Goal: Communication & Community: Share content

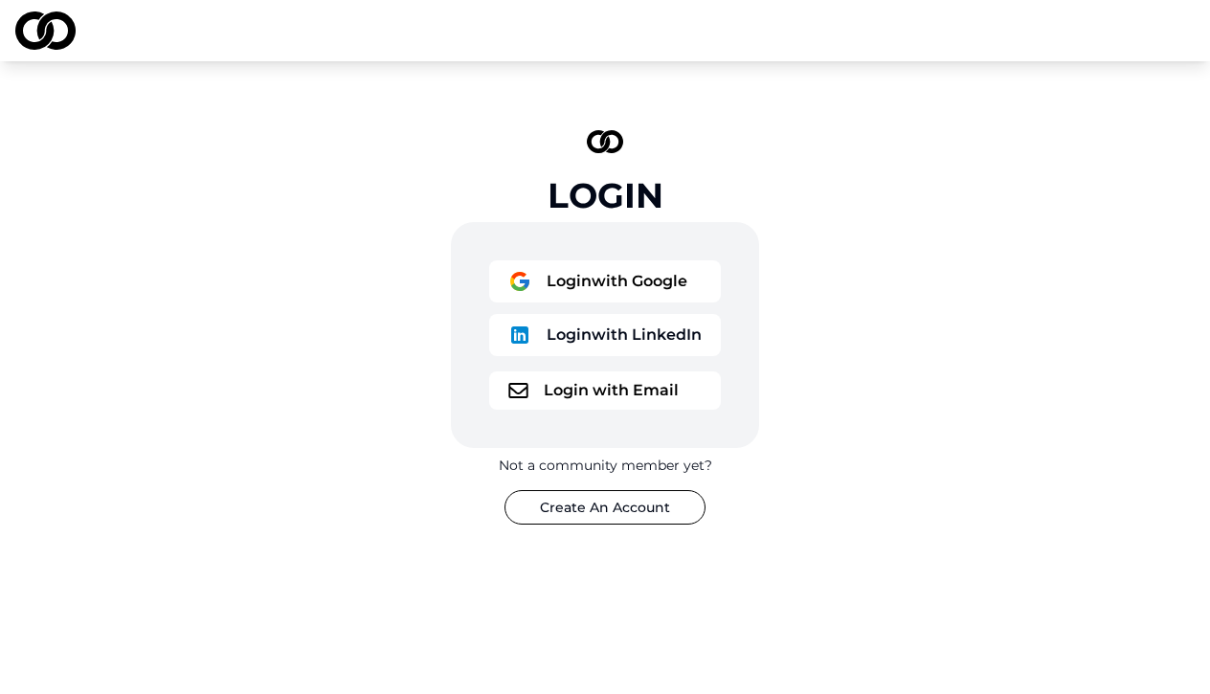
click at [616, 286] on button "Login with Google" at bounding box center [605, 281] width 232 height 42
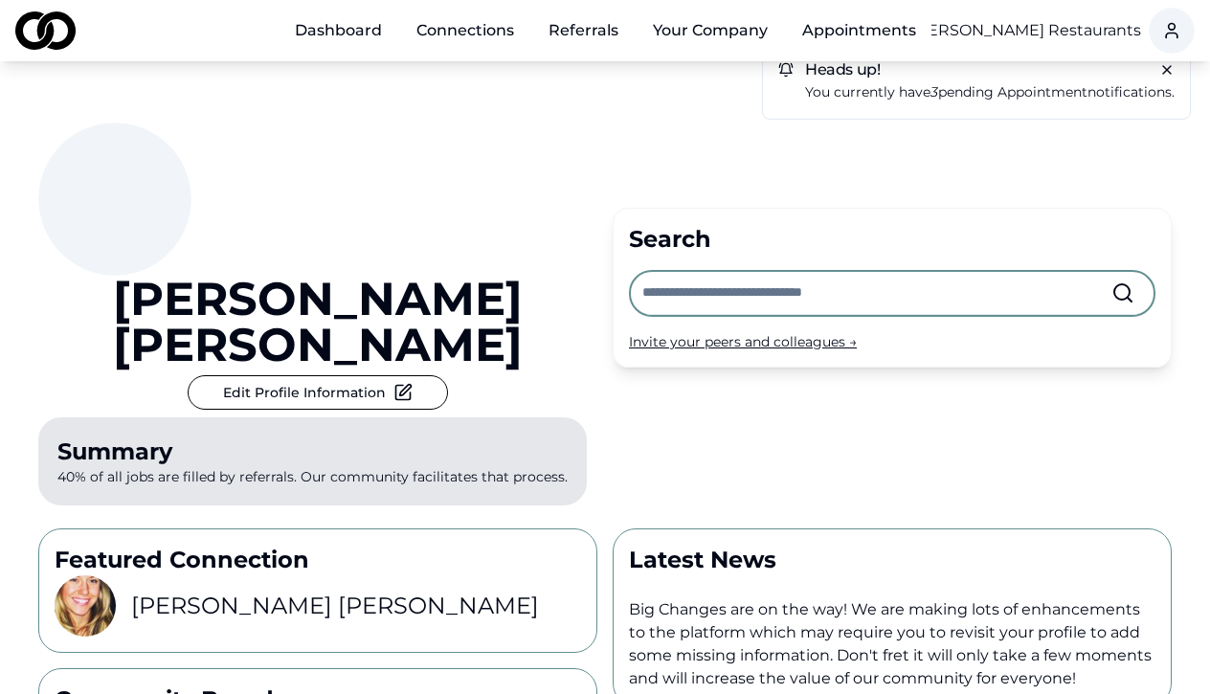
click at [676, 272] on input "text" at bounding box center [876, 293] width 469 height 42
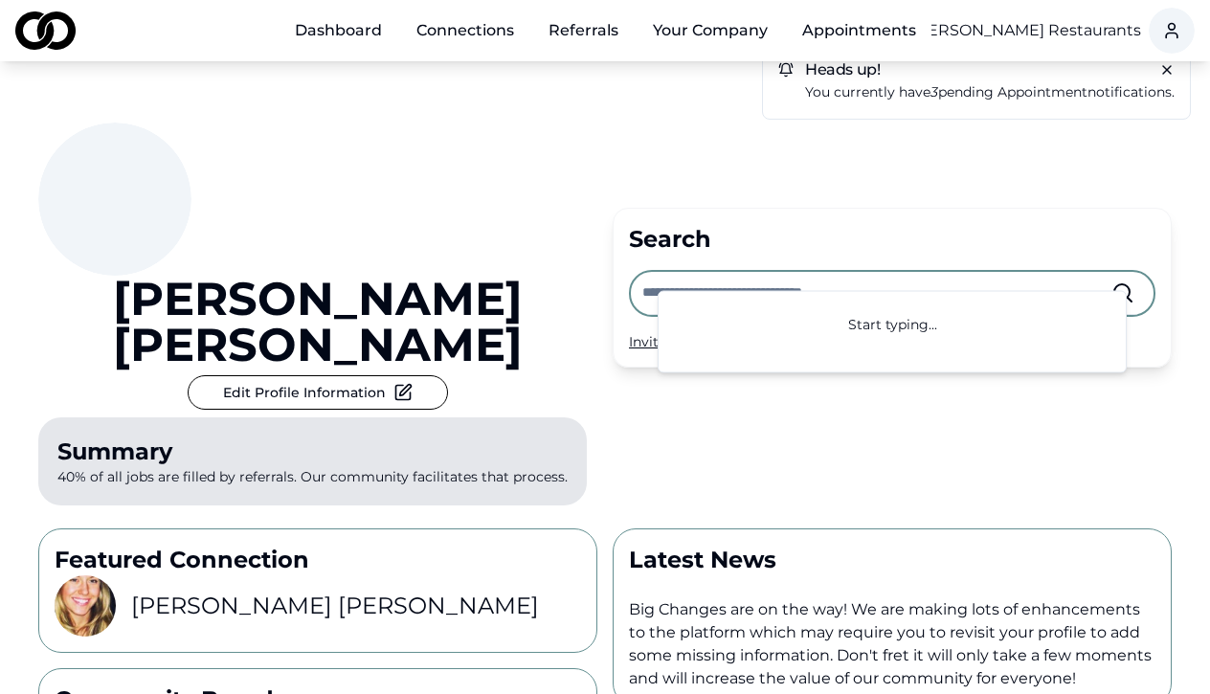
click at [551, 286] on div "[PERSON_NAME] Edit Profile Information Summary 40% of all jobs are filled by re…" at bounding box center [317, 318] width 559 height 391
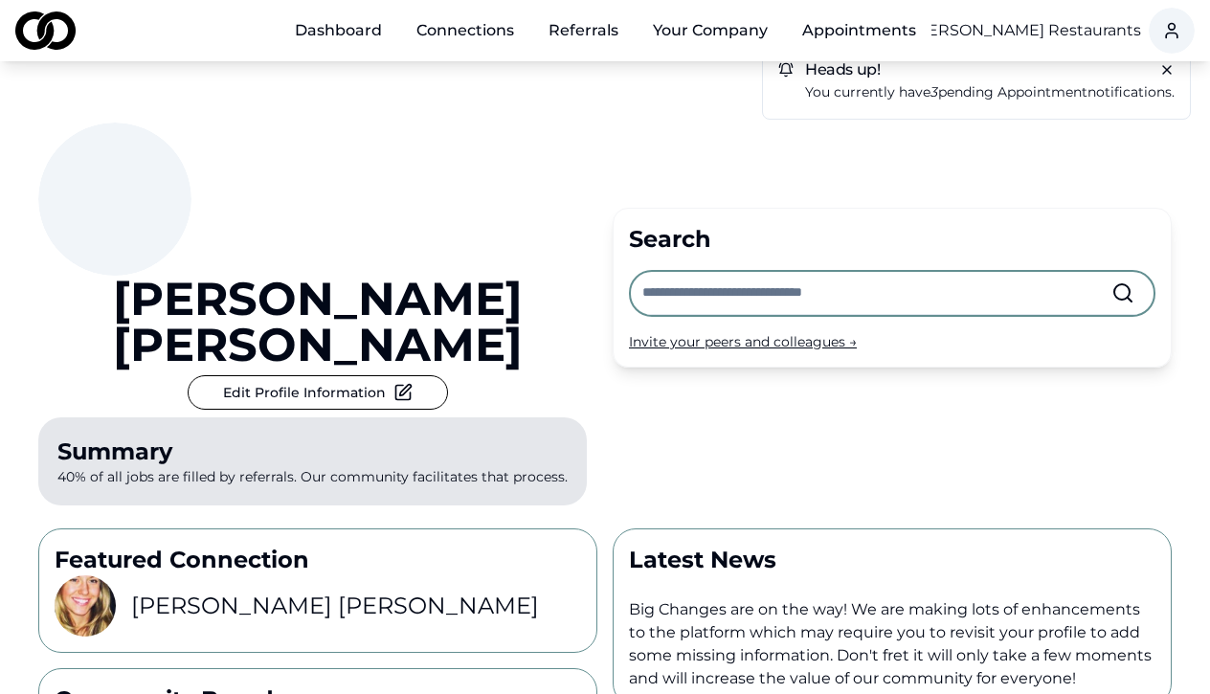
click at [483, 14] on link "Connections" at bounding box center [465, 30] width 128 height 38
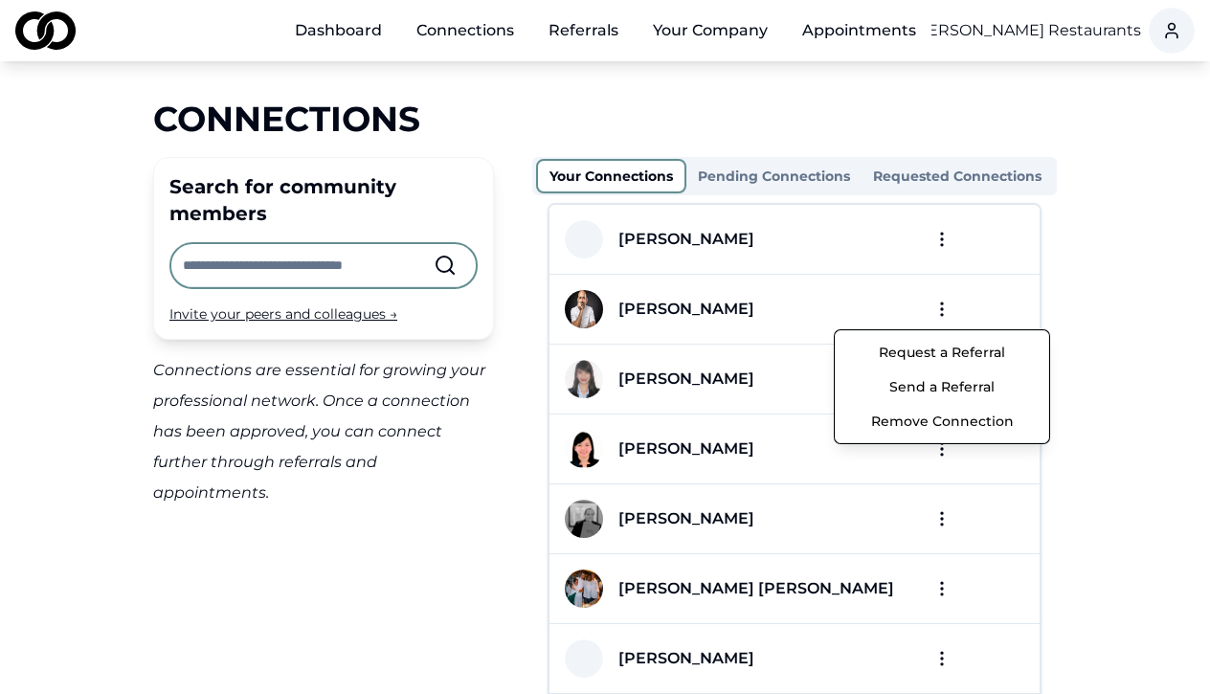
click at [939, 305] on html "Dashboard Connections Referrals Your Company Appointments Chef [PERSON_NAME] Re…" at bounding box center [605, 347] width 1210 height 694
click at [925, 384] on button "Send a Referral" at bounding box center [941, 386] width 205 height 34
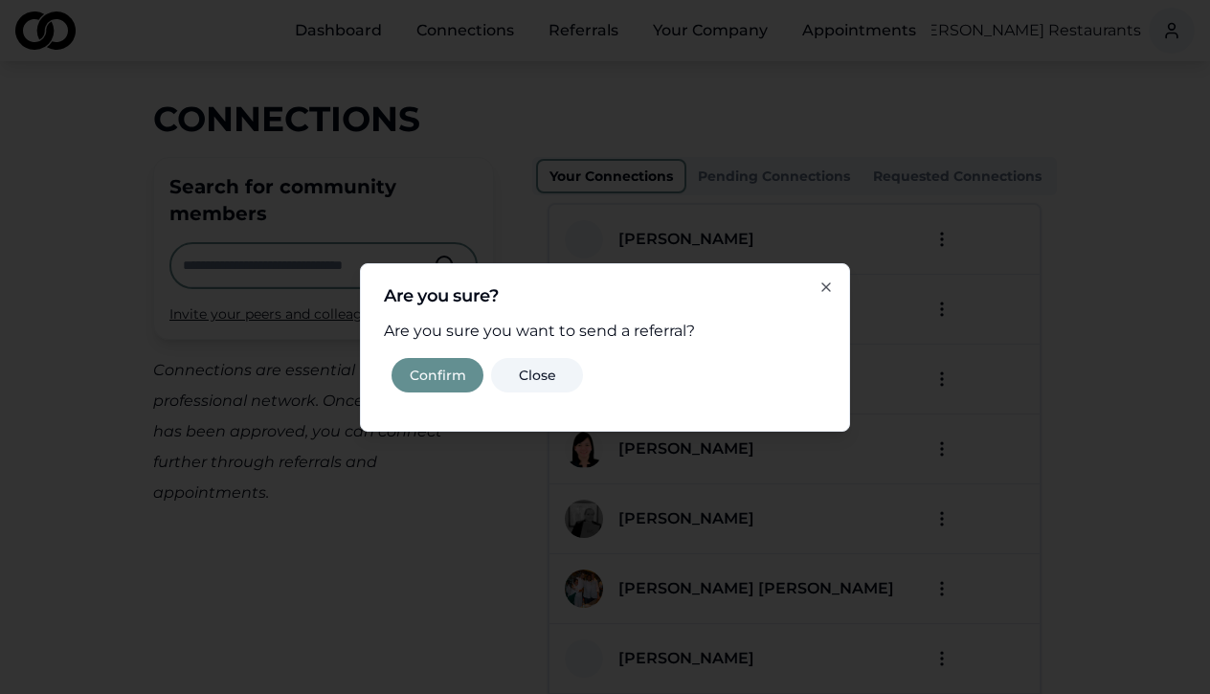
click at [443, 383] on button "Confirm" at bounding box center [437, 375] width 92 height 34
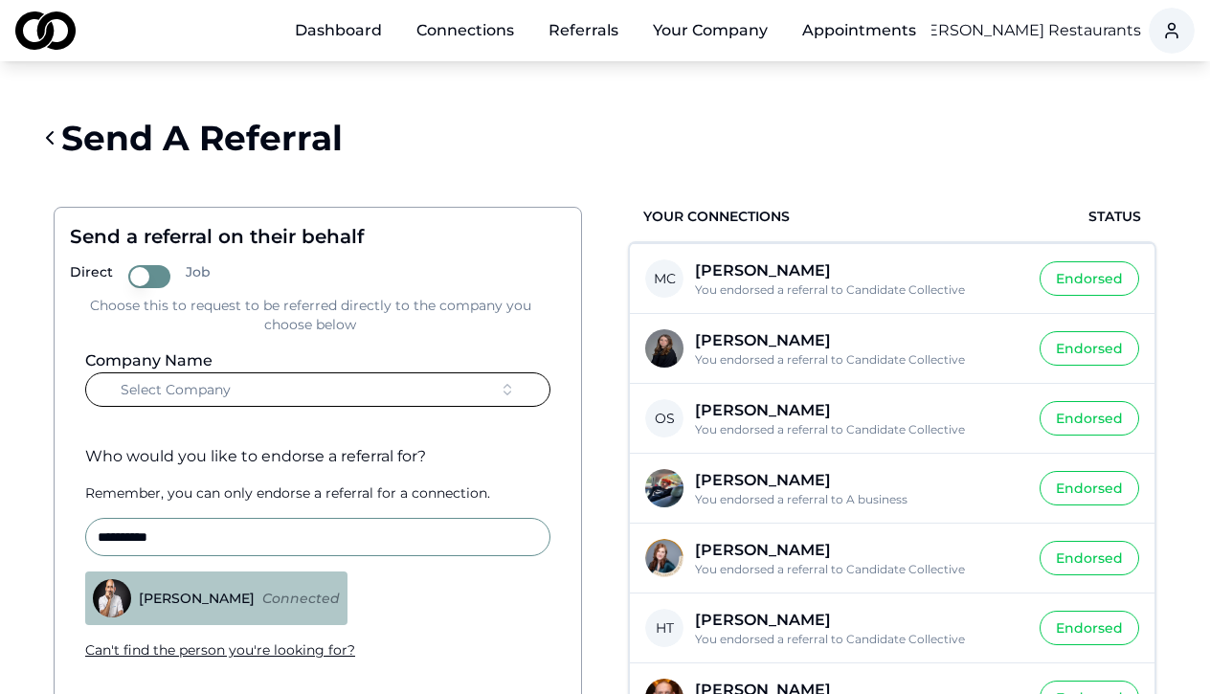
click at [392, 385] on button "Select Company" at bounding box center [317, 389] width 465 height 34
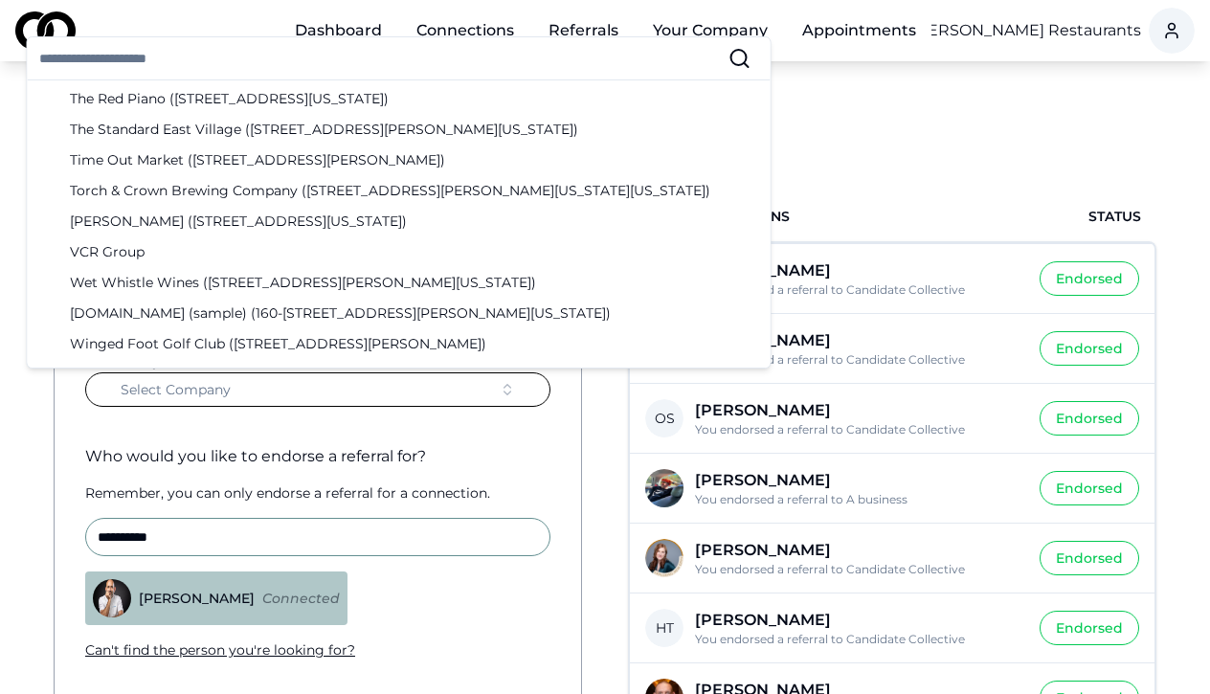
scroll to position [5828, 0]
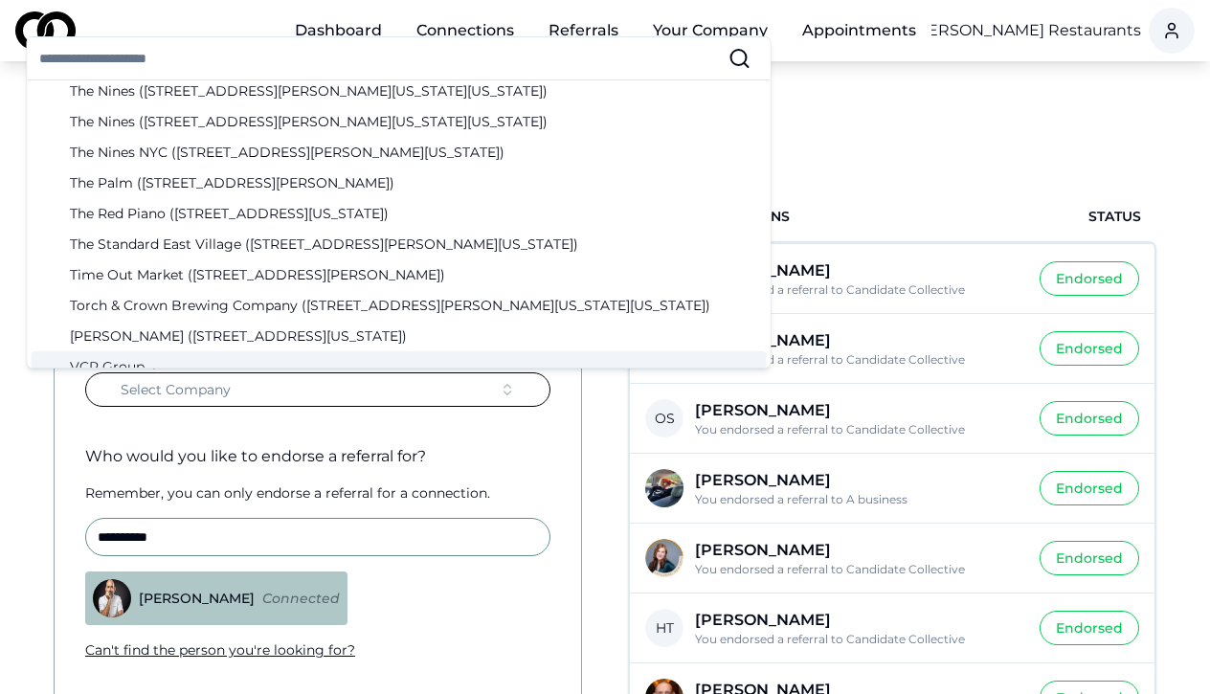
click at [407, 441] on div "**********" at bounding box center [318, 552] width 496 height 245
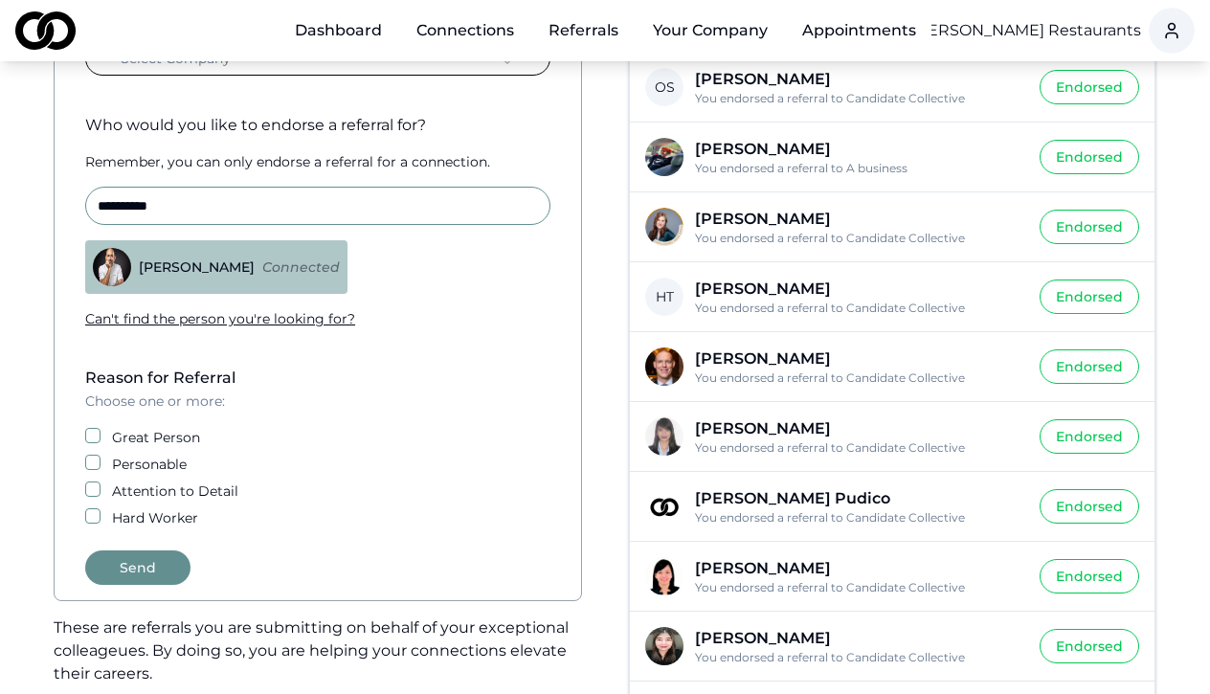
scroll to position [384, 0]
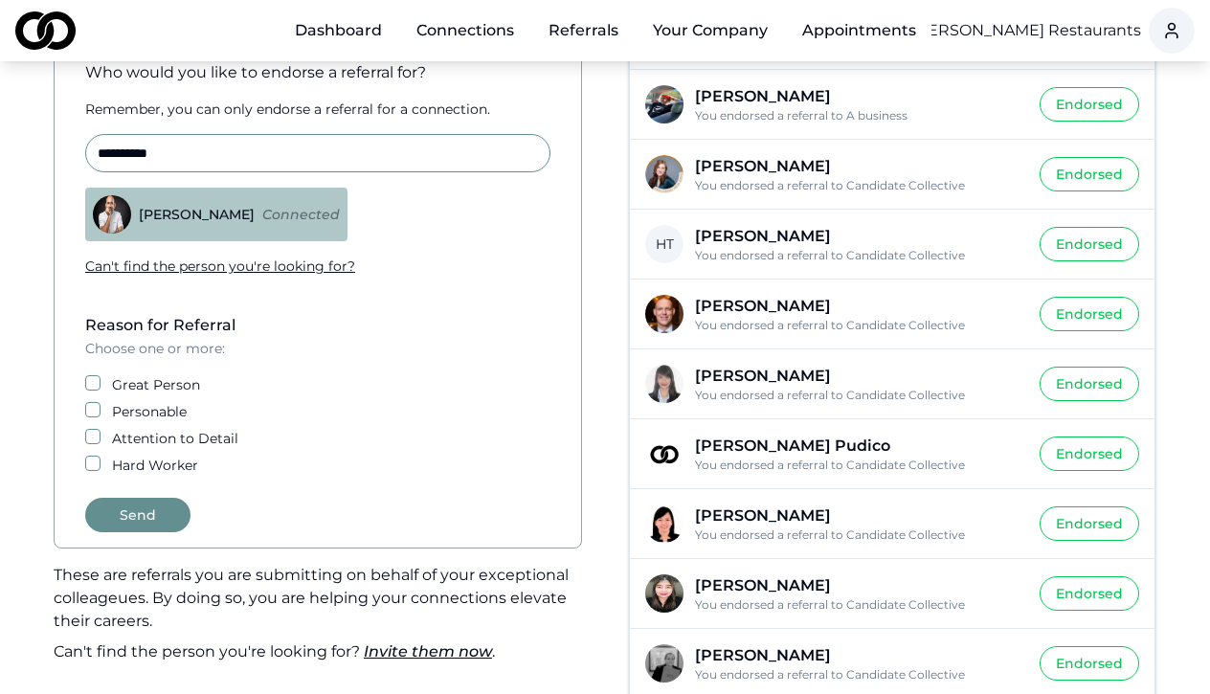
click at [90, 384] on button "Great Person" at bounding box center [92, 382] width 15 height 15
click at [98, 415] on button "Personable" at bounding box center [92, 409] width 15 height 15
click at [97, 438] on button "Attention to Detail" at bounding box center [92, 436] width 15 height 15
click at [91, 462] on button "Hard Worker" at bounding box center [92, 463] width 15 height 15
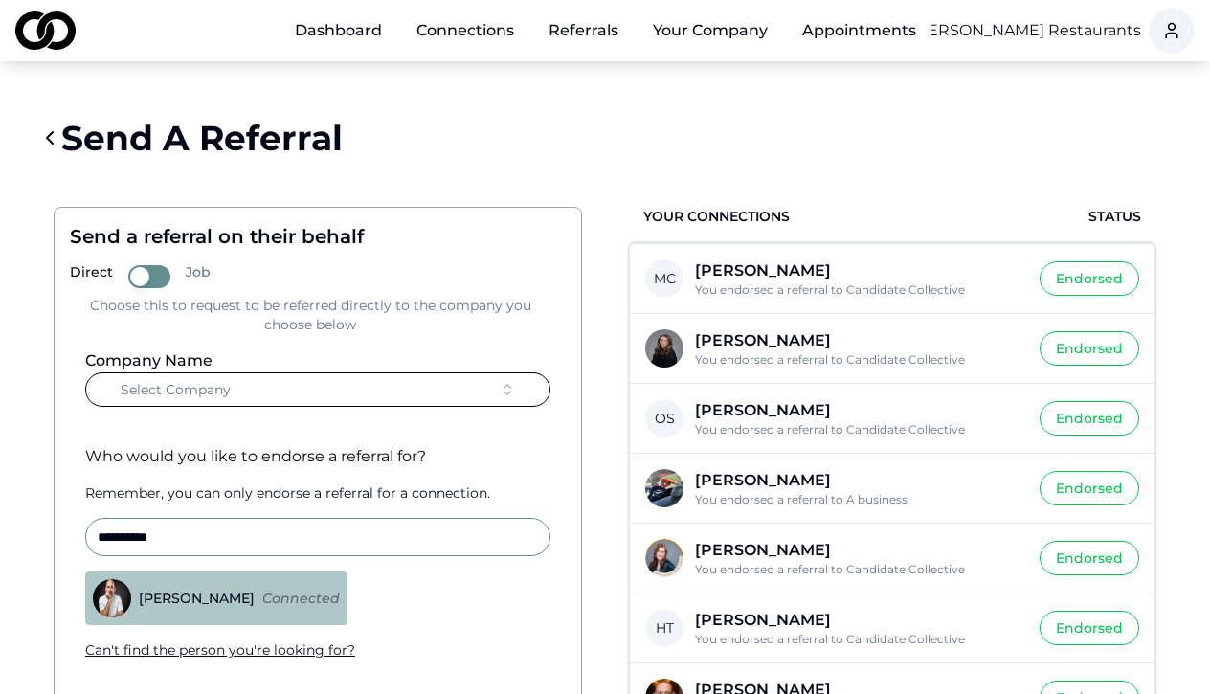
scroll to position [0, 0]
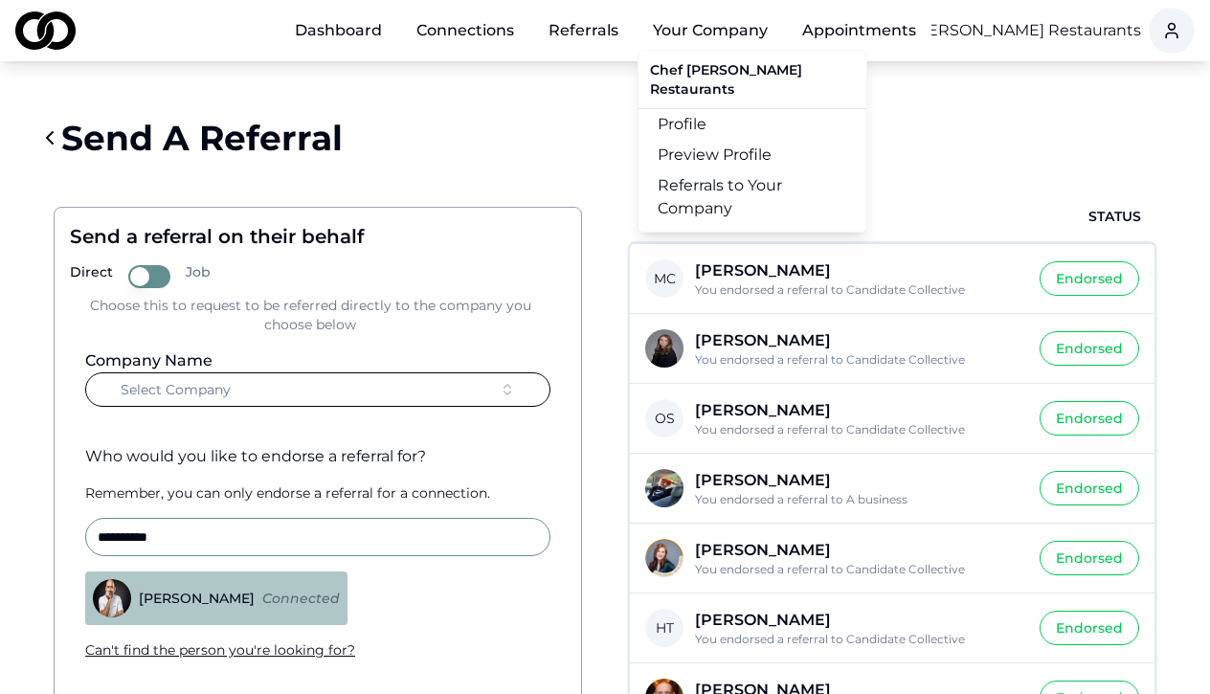
click at [728, 34] on button "Your Company" at bounding box center [709, 30] width 145 height 38
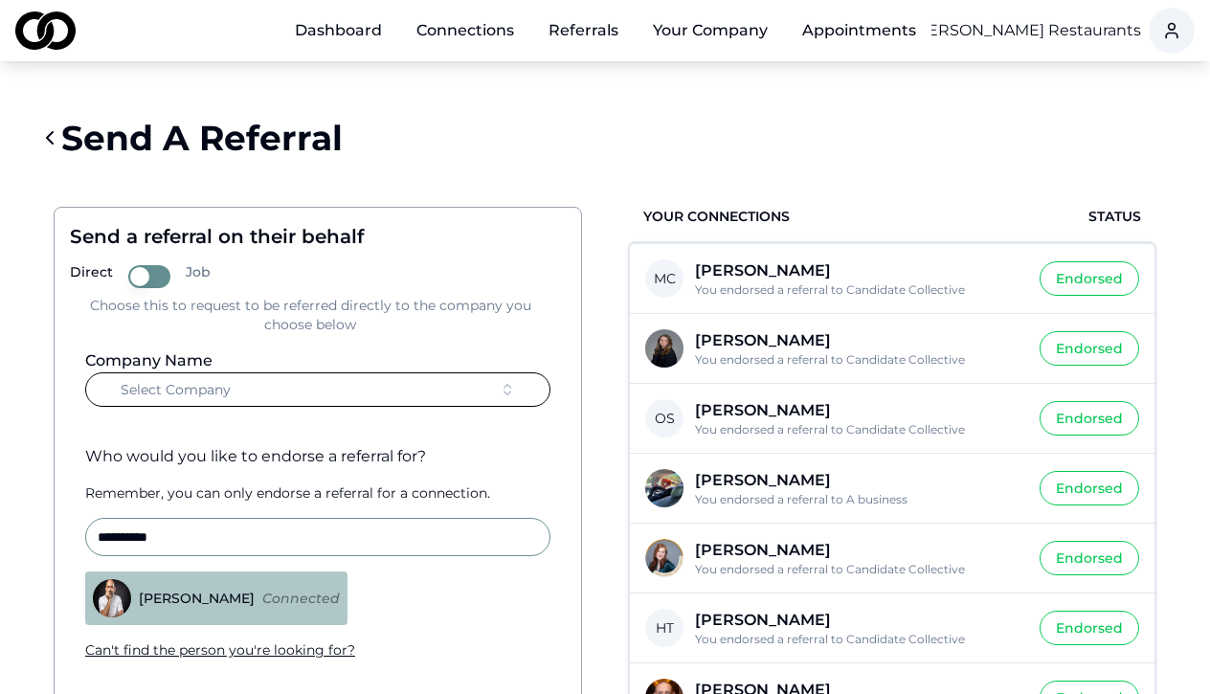
click at [728, 34] on button "Your Company" at bounding box center [709, 30] width 145 height 38
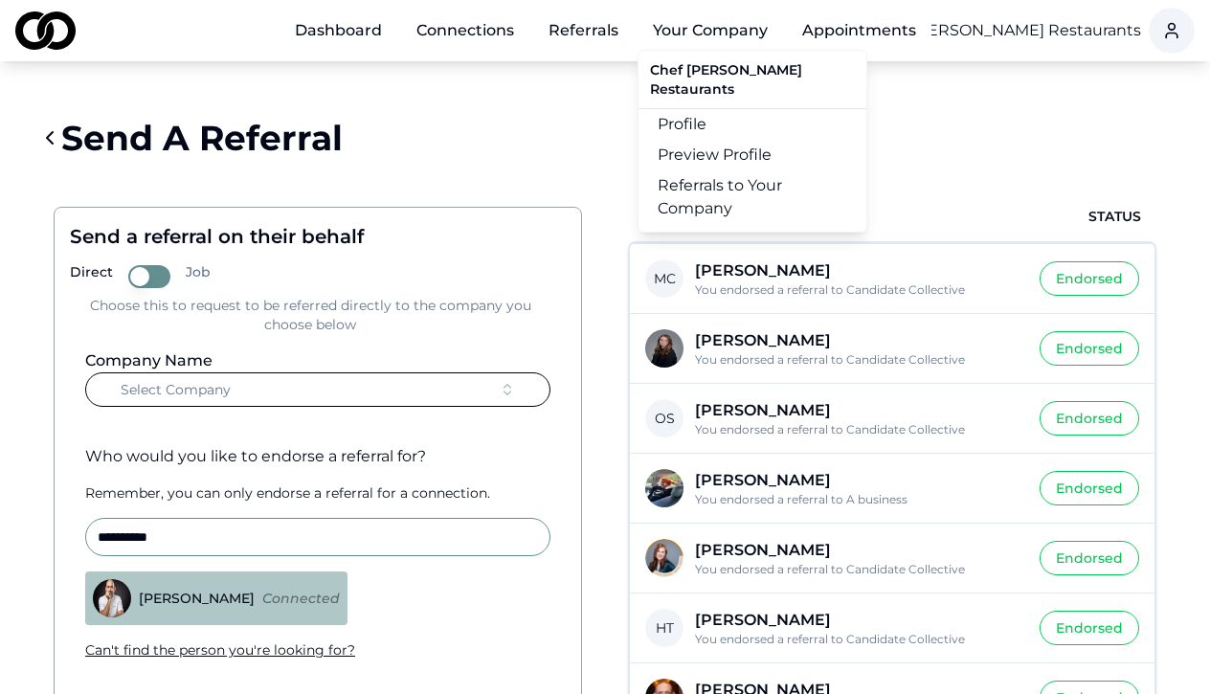
click at [919, 101] on div "Send A Referral" at bounding box center [604, 138] width 1133 height 77
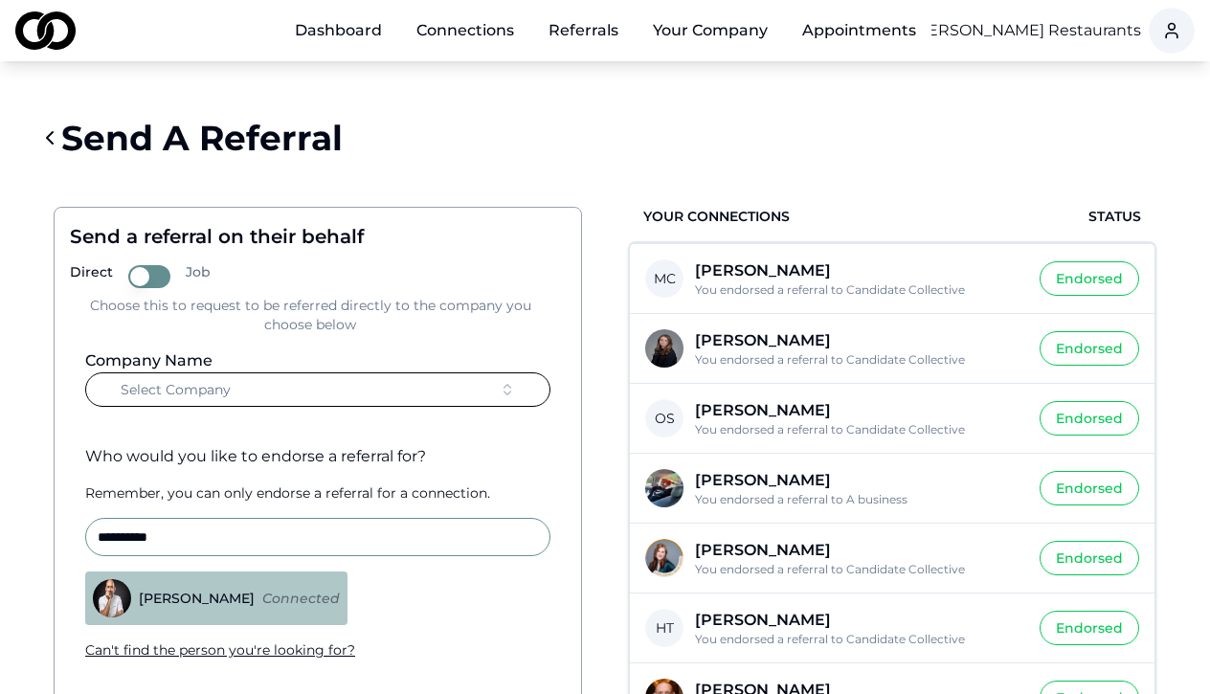
click at [1007, 36] on html "**********" at bounding box center [605, 347] width 1210 height 694
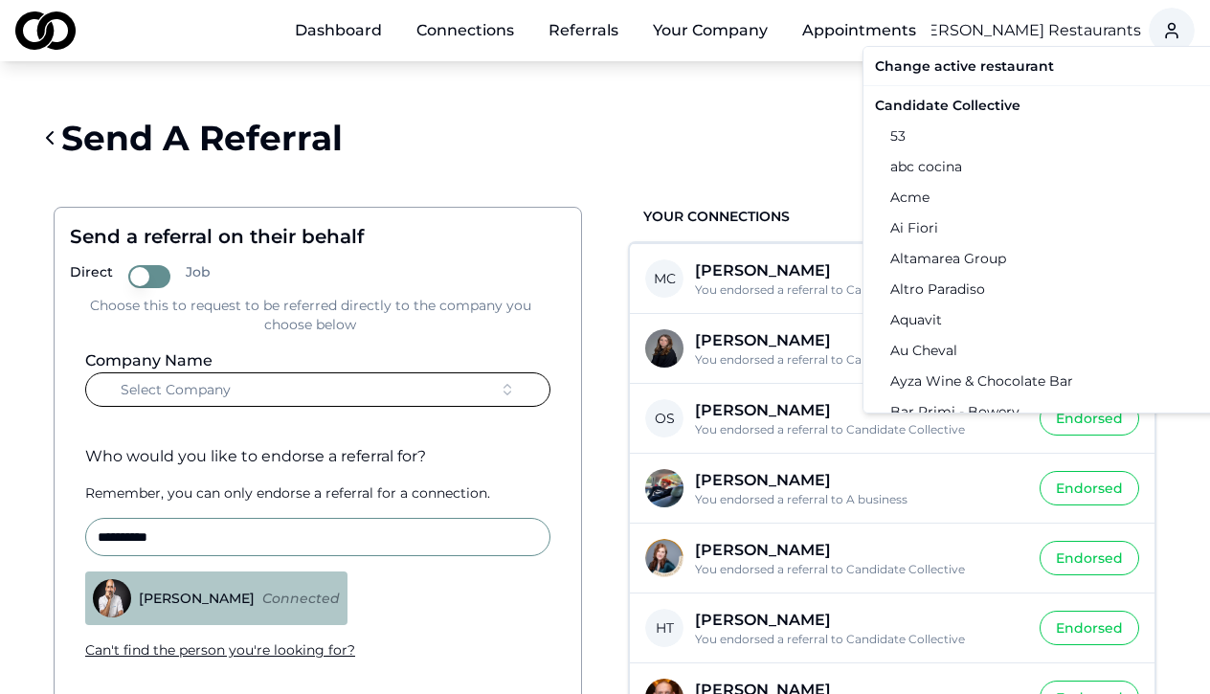
click at [956, 111] on div "Candidate Collective" at bounding box center [1065, 105] width 396 height 31
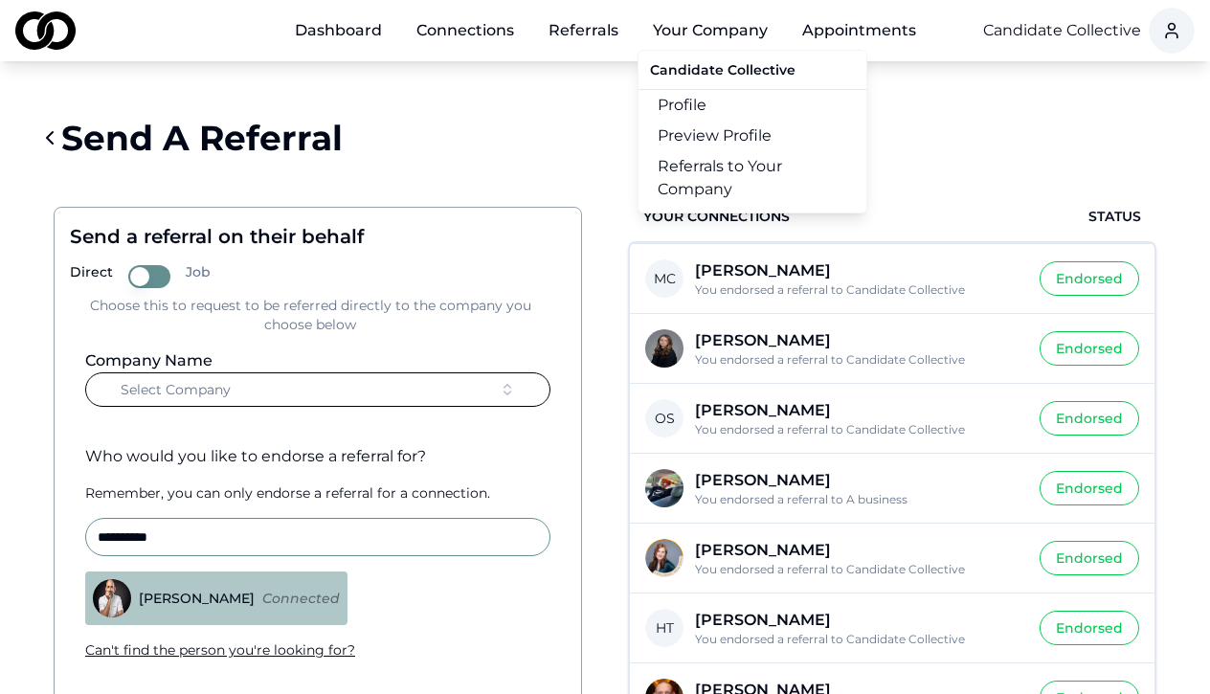
click at [733, 23] on button "Your Company" at bounding box center [709, 30] width 145 height 38
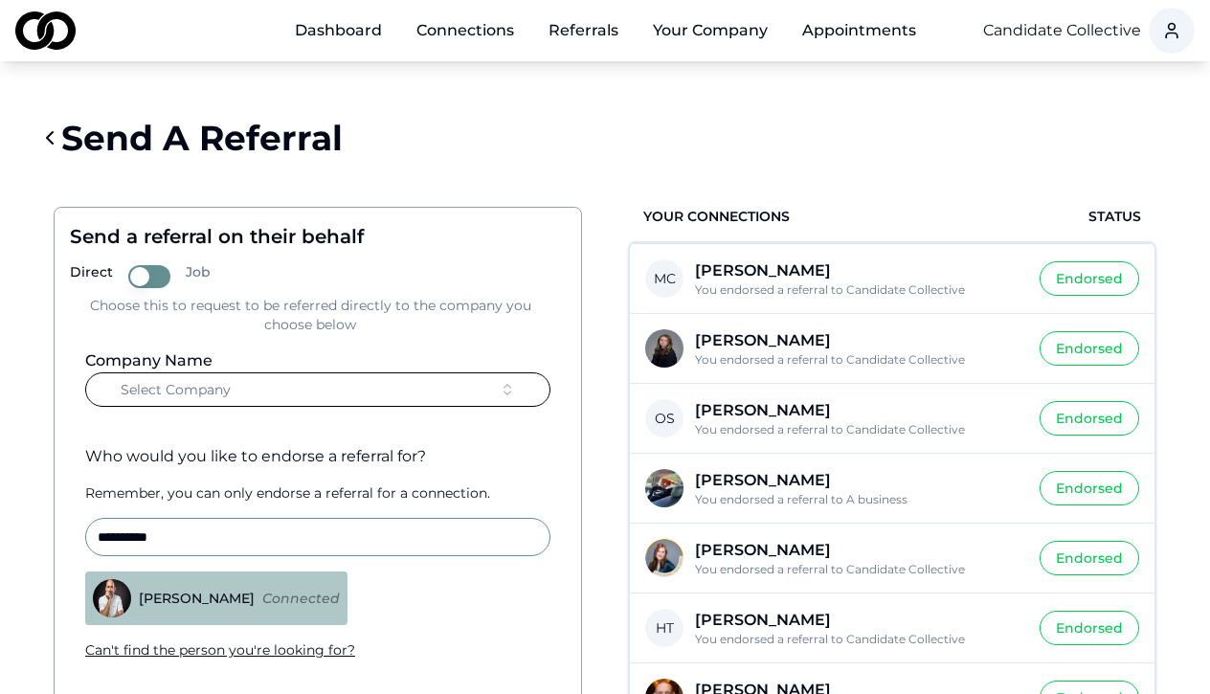
click at [733, 23] on button "Your Company" at bounding box center [709, 30] width 145 height 38
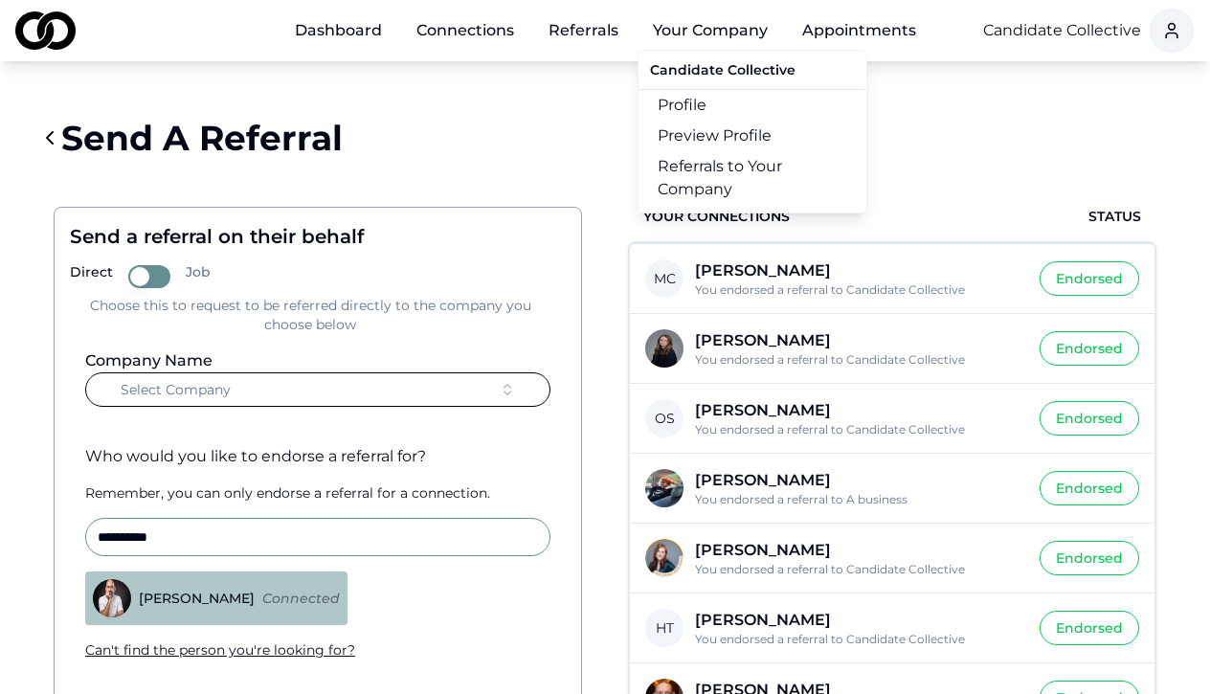
click at [713, 168] on link "Referrals to Your Company" at bounding box center [752, 178] width 228 height 54
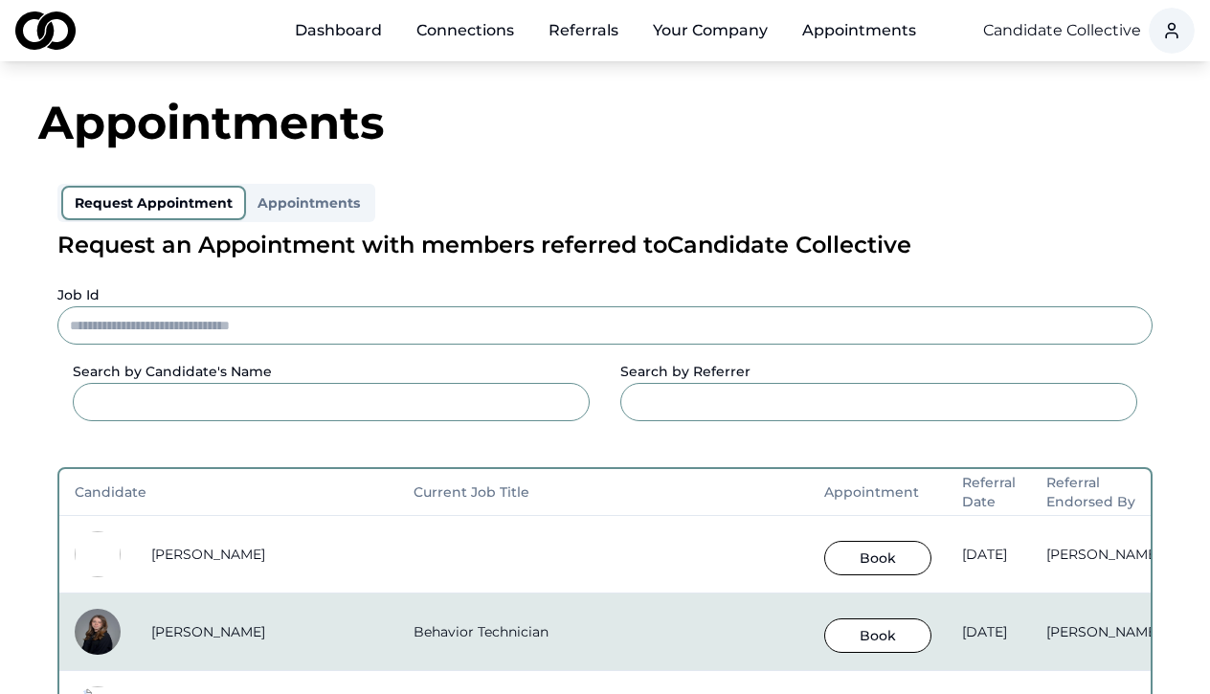
click at [353, 39] on link "Dashboard" at bounding box center [338, 30] width 118 height 38
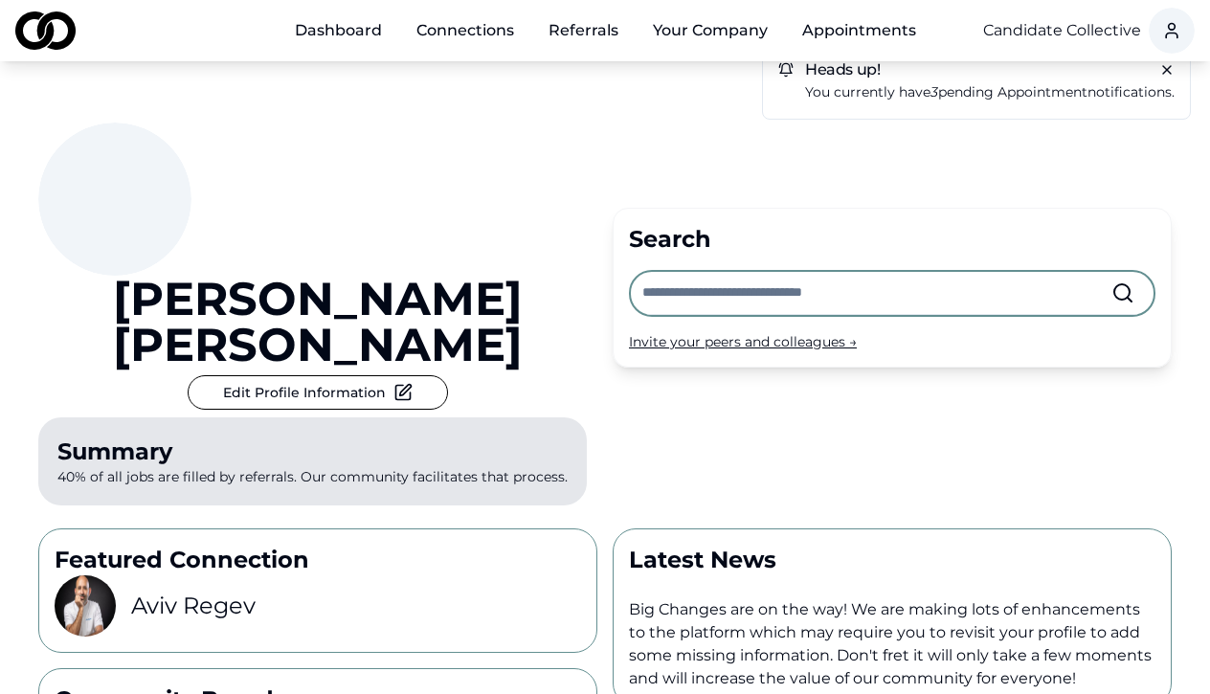
click at [574, 22] on link "Referrals" at bounding box center [583, 30] width 101 height 38
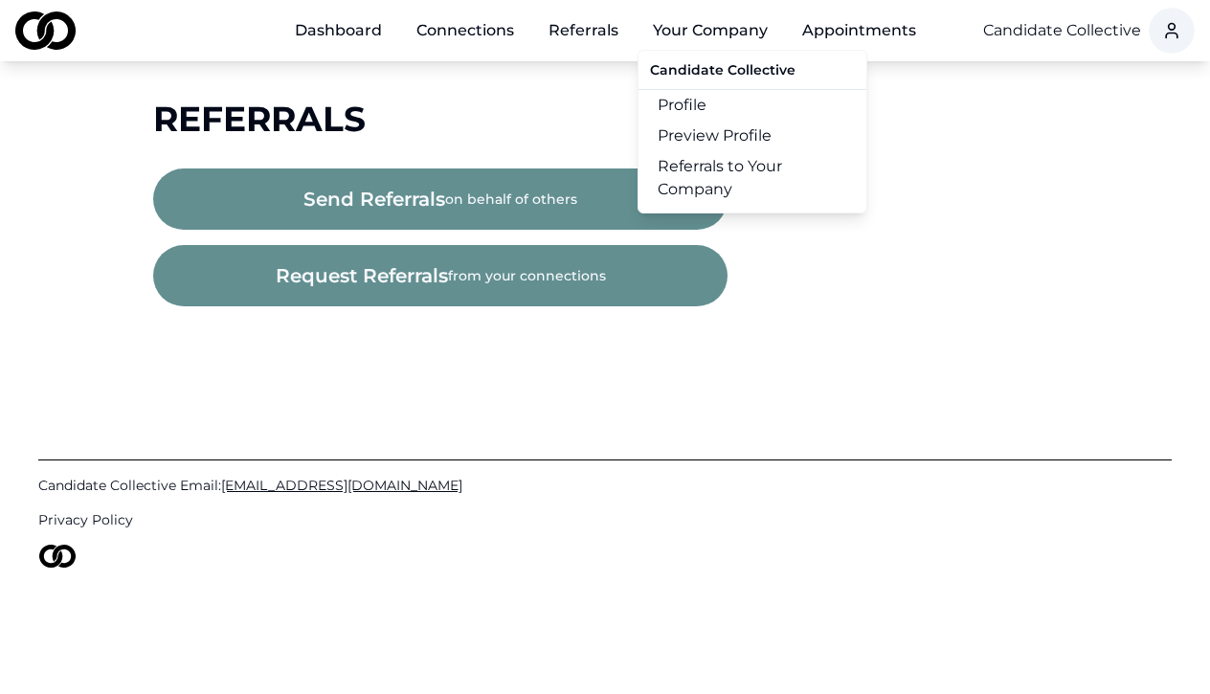
click at [727, 27] on button "Your Company" at bounding box center [709, 30] width 145 height 38
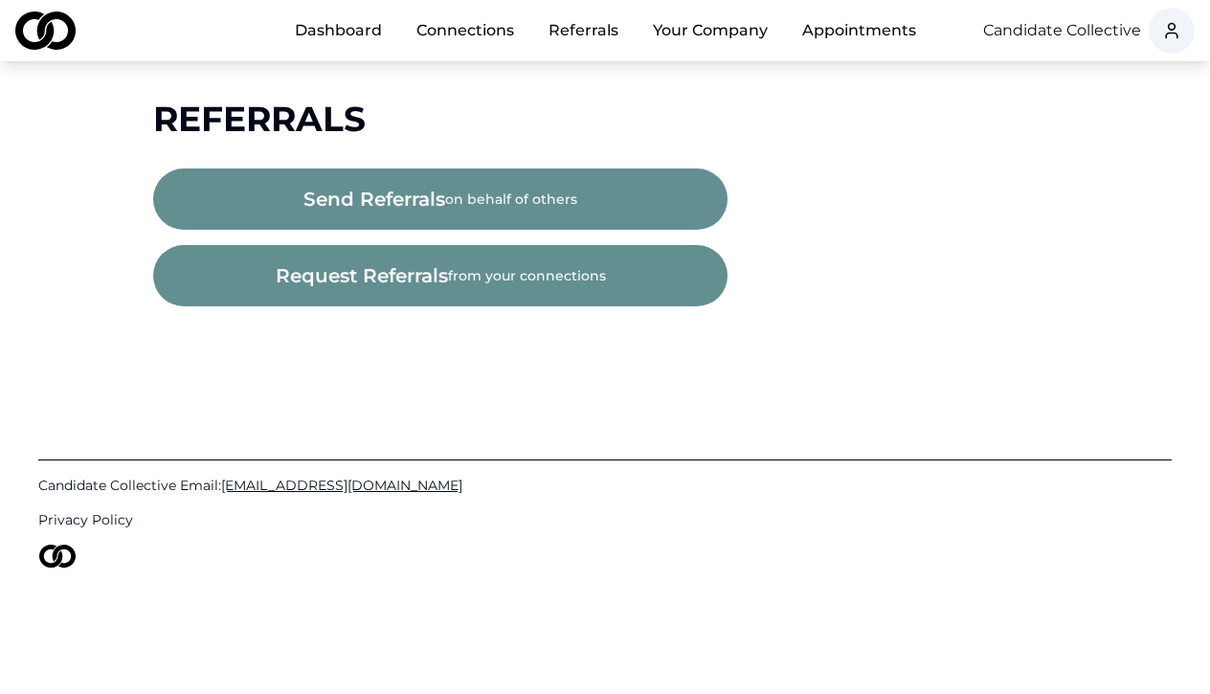
click at [727, 27] on button "Your Company" at bounding box center [709, 30] width 145 height 38
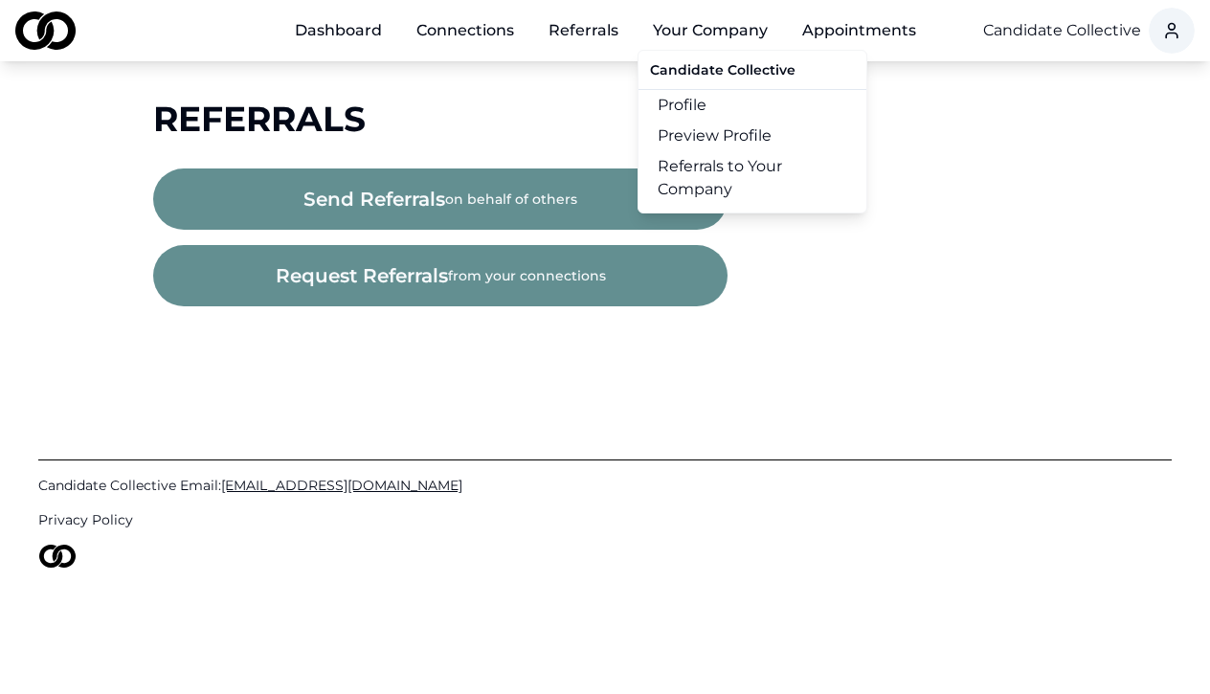
click at [720, 167] on link "Referrals to Your Company" at bounding box center [752, 178] width 228 height 54
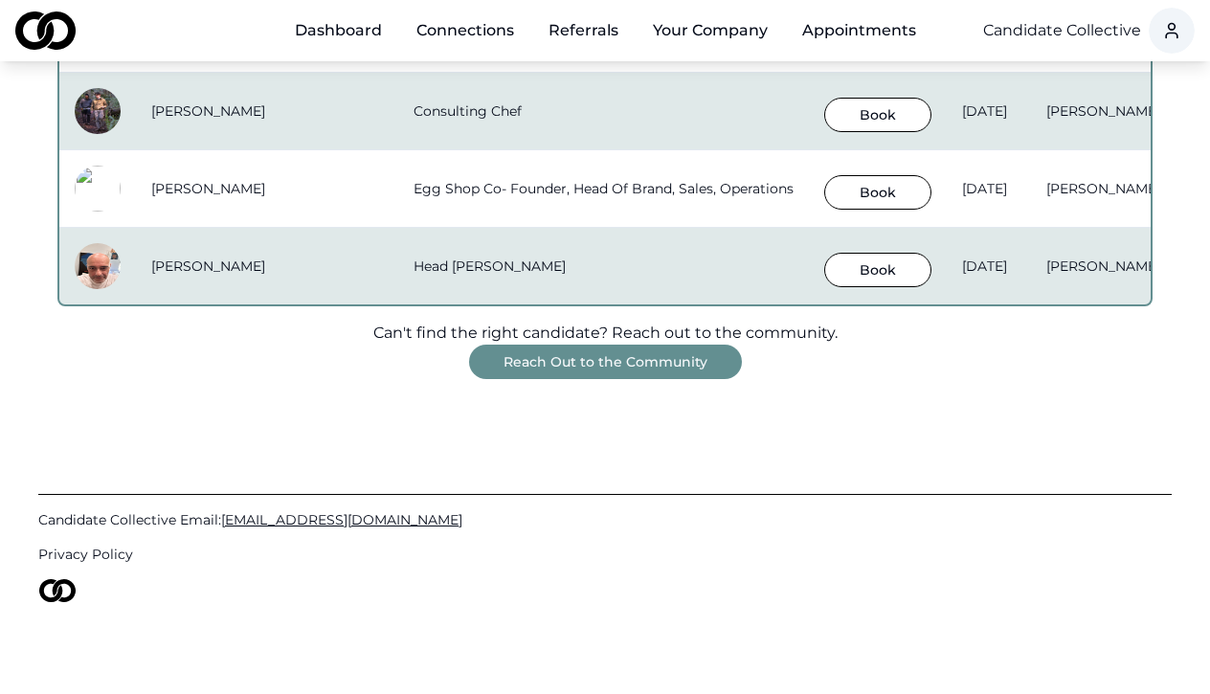
scroll to position [1761, 0]
click at [642, 356] on button "Reach Out to the Community" at bounding box center [605, 362] width 273 height 34
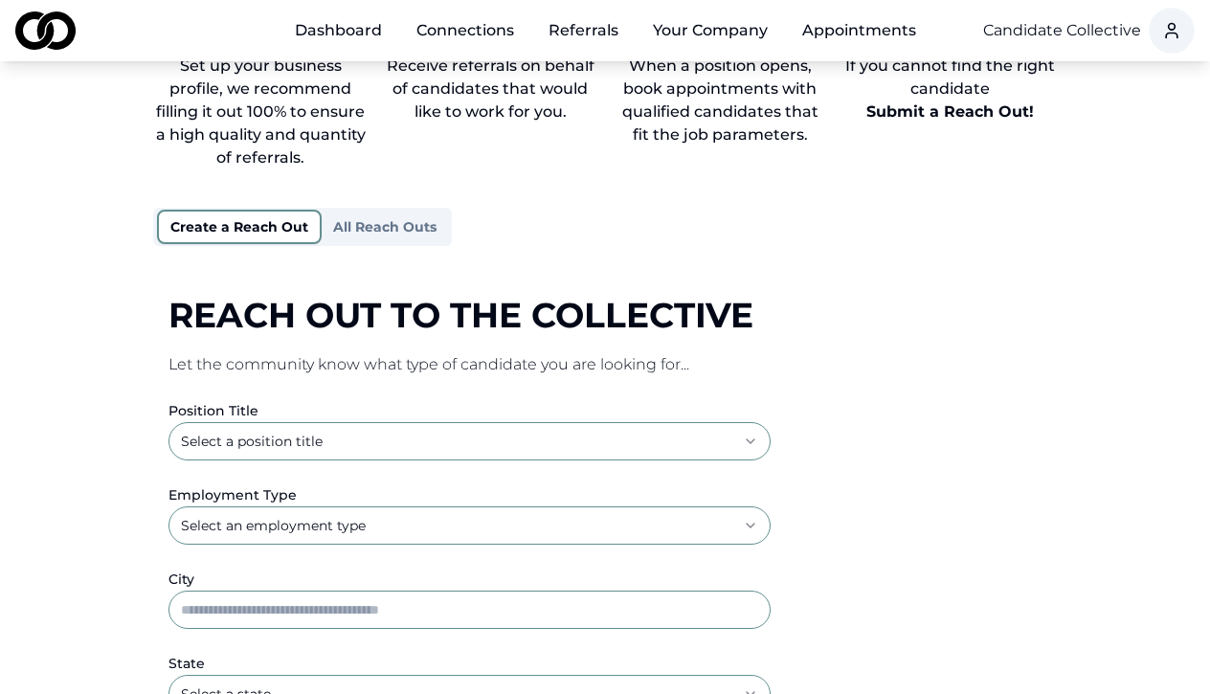
scroll to position [132, 0]
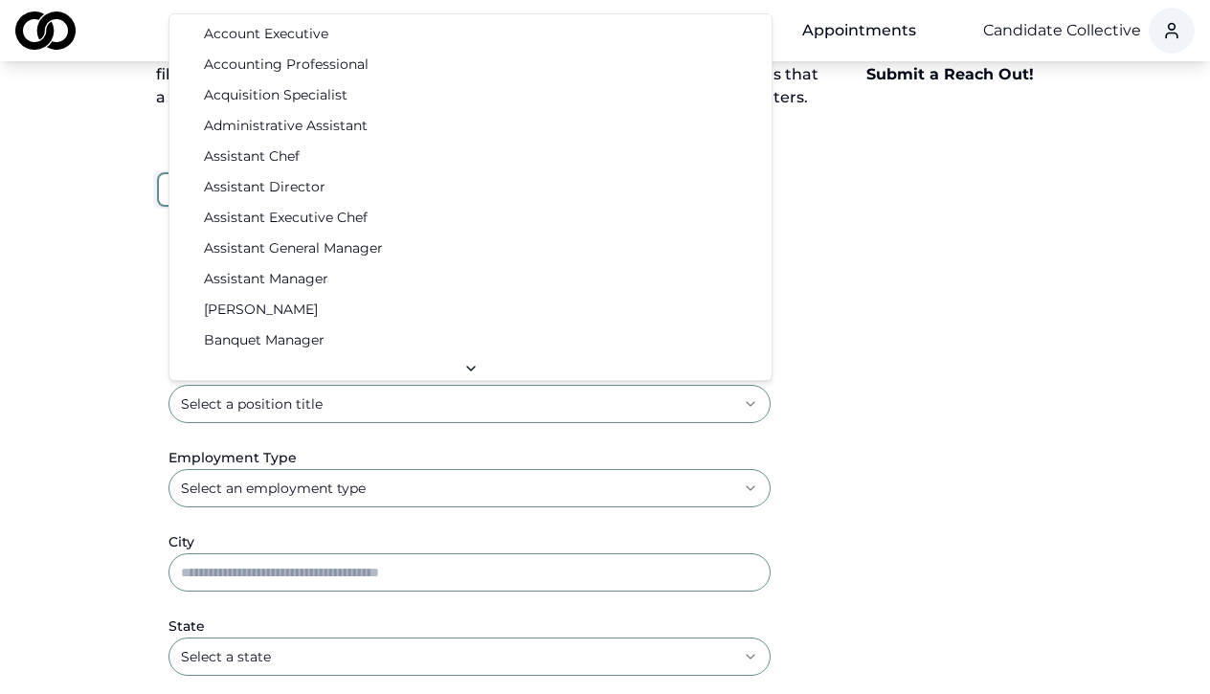
click at [378, 399] on html "**********" at bounding box center [605, 215] width 1210 height 694
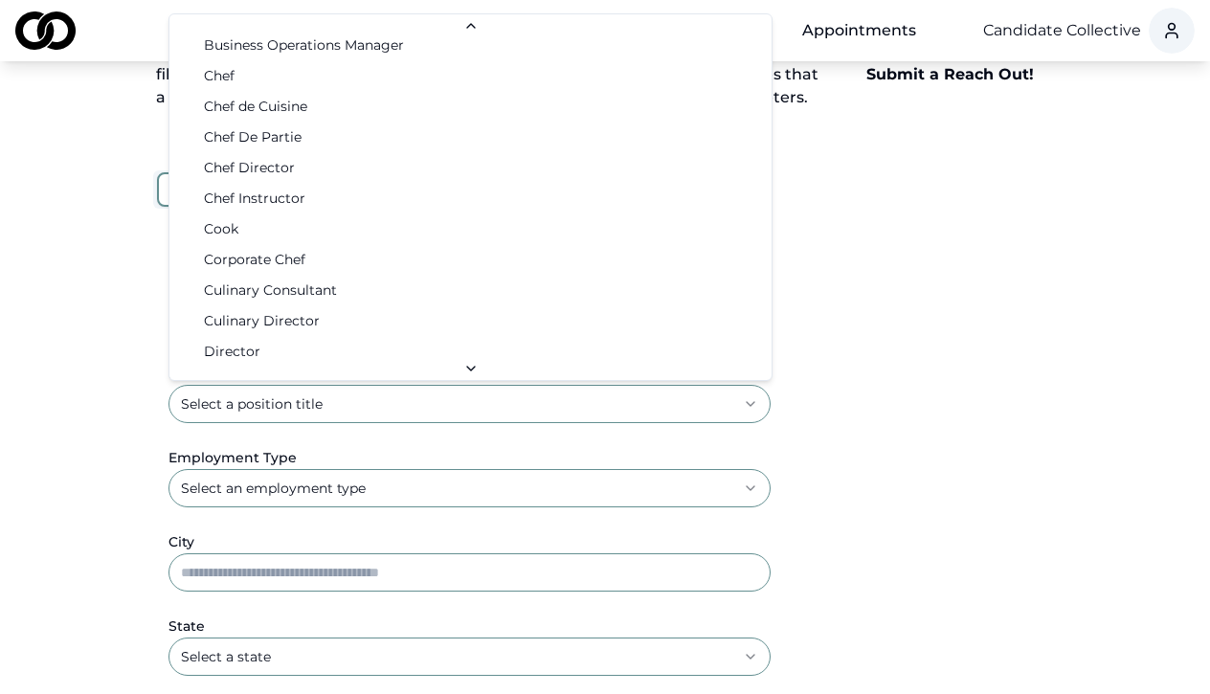
scroll to position [564, 0]
select select "**********"
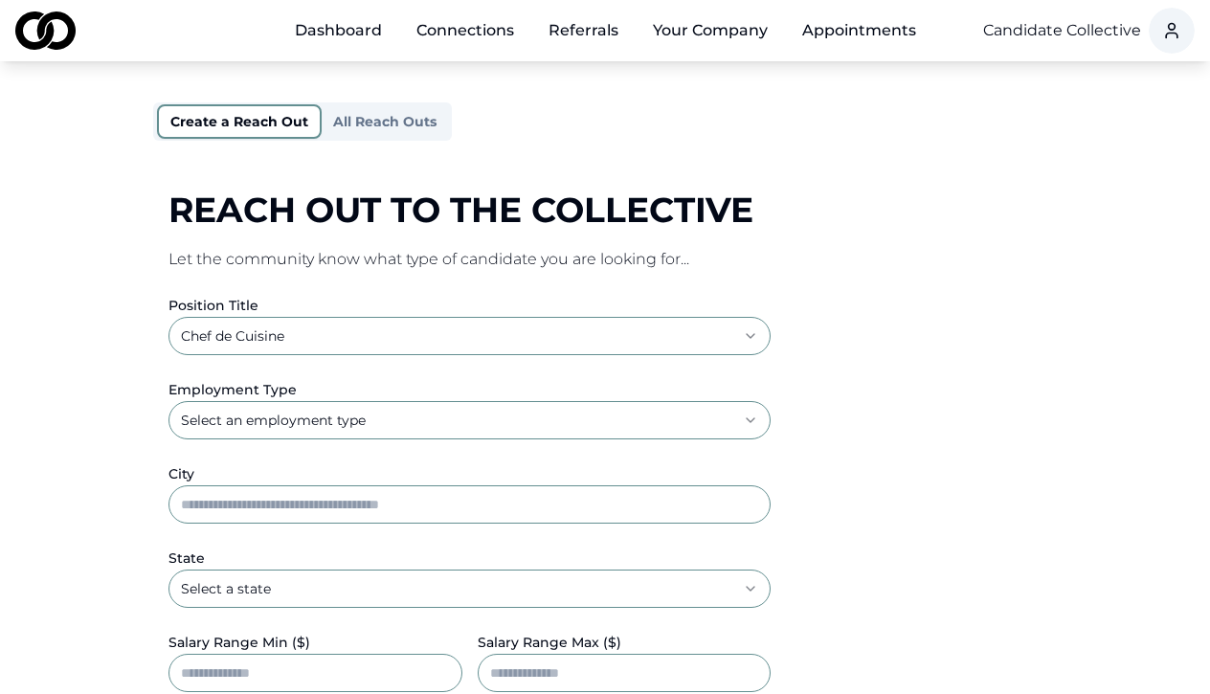
scroll to position [218, 0]
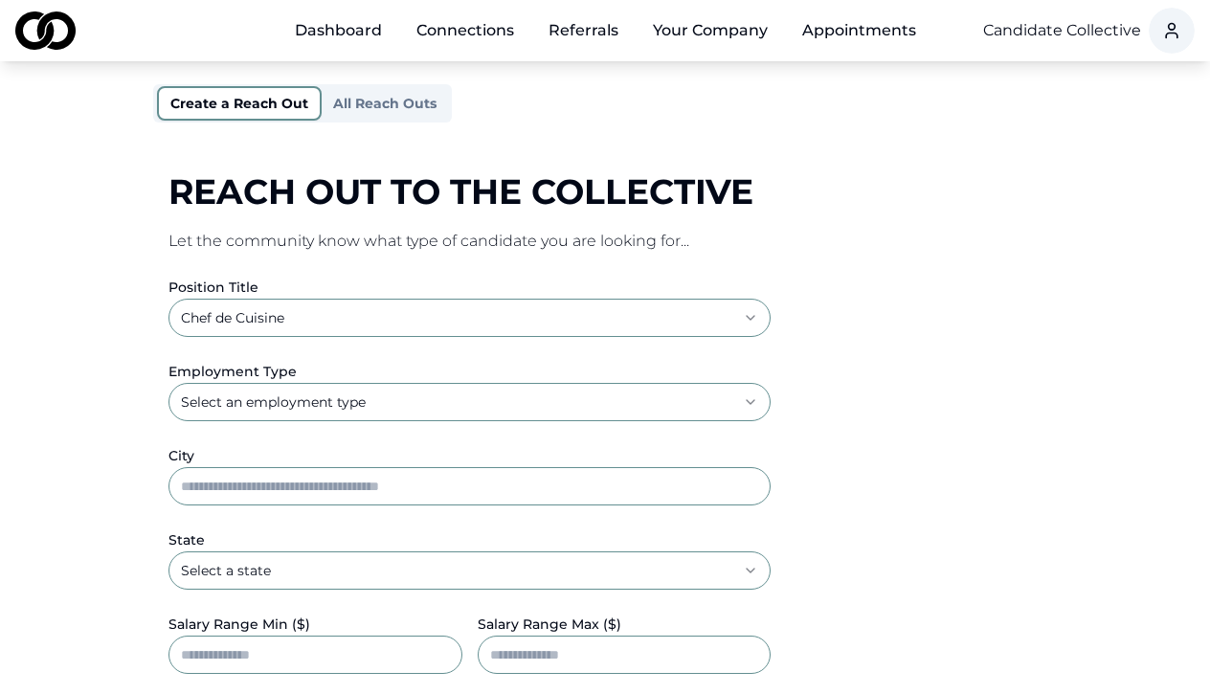
click at [391, 413] on html "**********" at bounding box center [605, 129] width 1210 height 694
click at [291, 396] on html "**********" at bounding box center [605, 129] width 1210 height 694
select select "********"
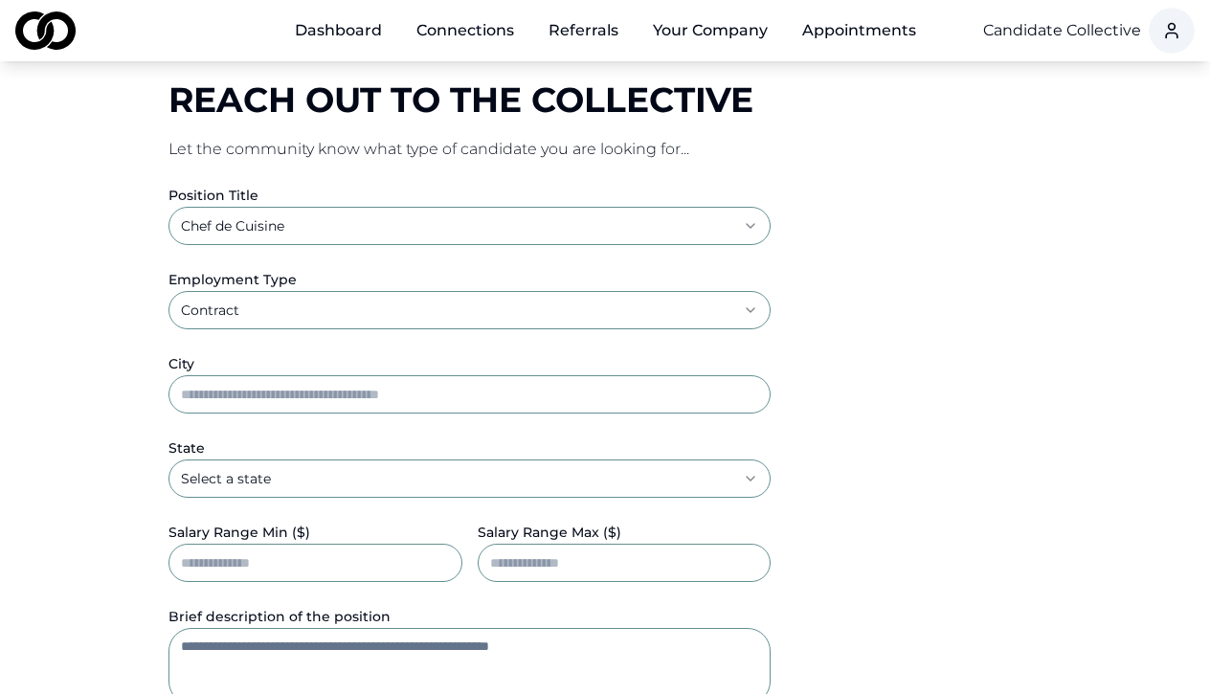
scroll to position [482, 0]
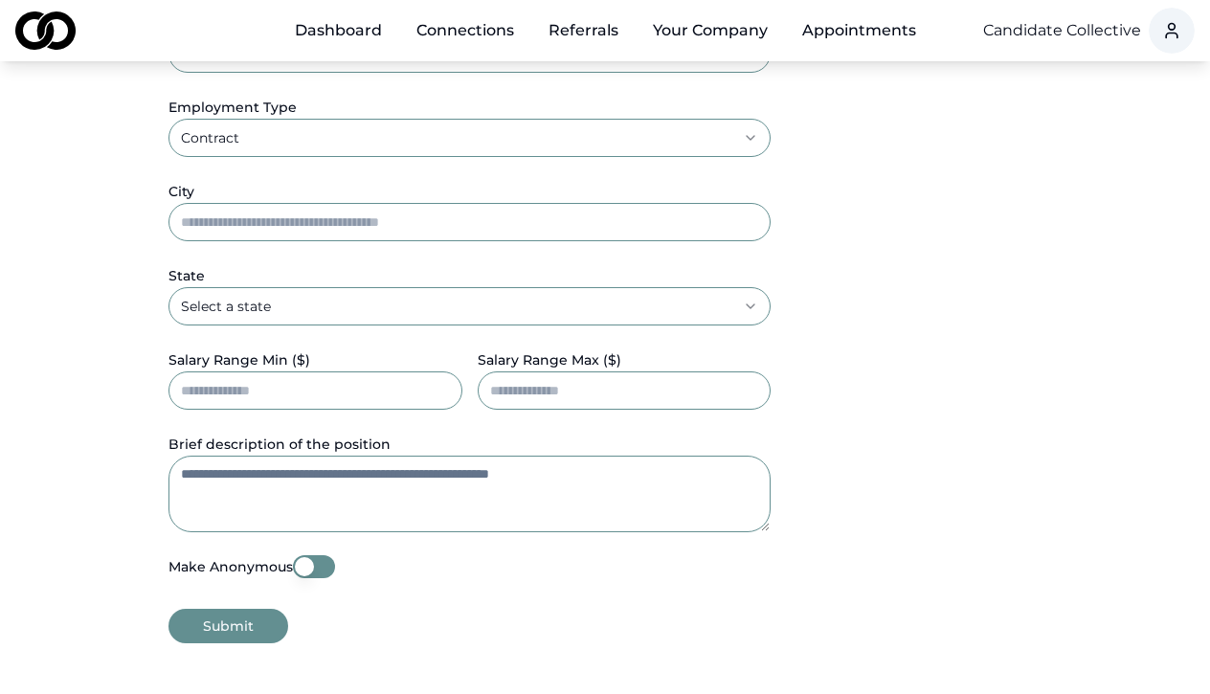
click at [331, 221] on input "City" at bounding box center [469, 222] width 602 height 38
click at [362, 494] on textarea "Brief description of the position" at bounding box center [469, 494] width 602 height 77
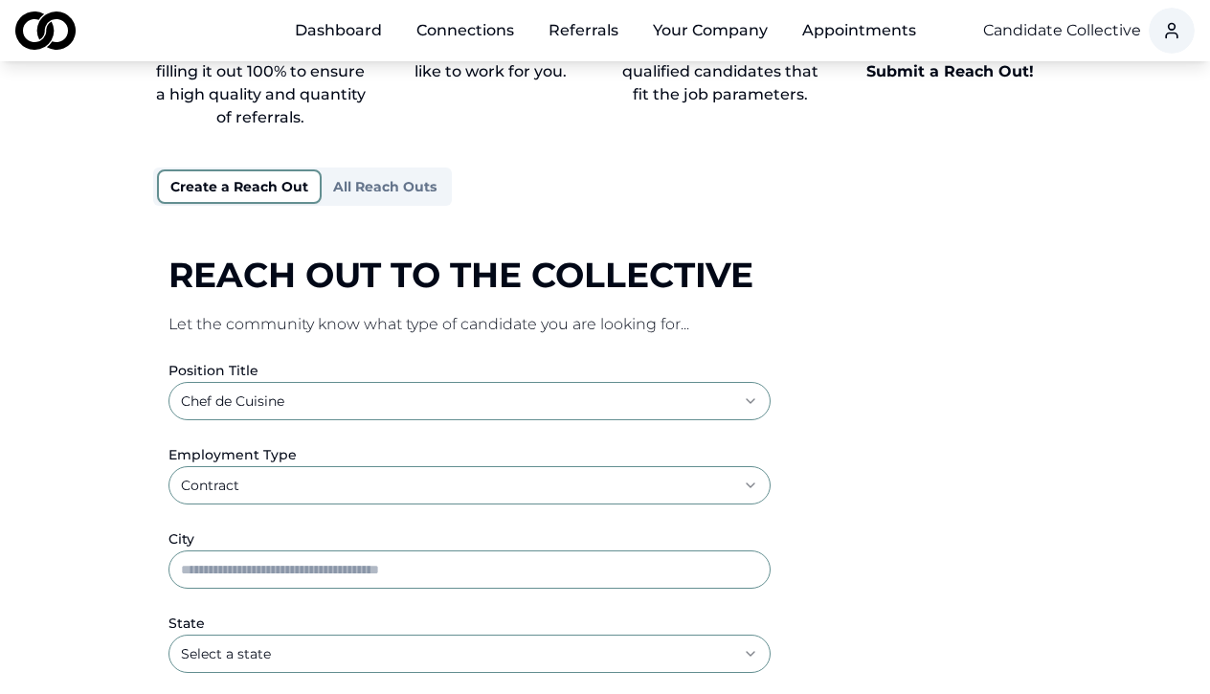
scroll to position [127, 0]
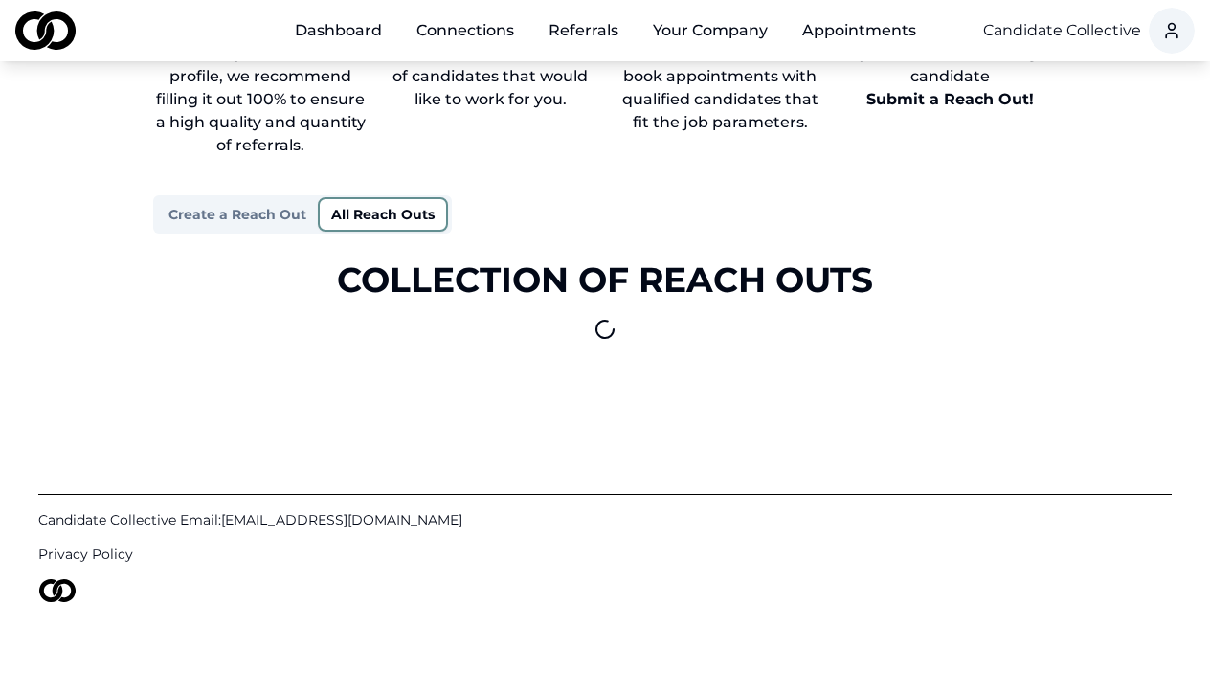
click at [385, 199] on button "All Reach Outs" at bounding box center [383, 214] width 130 height 34
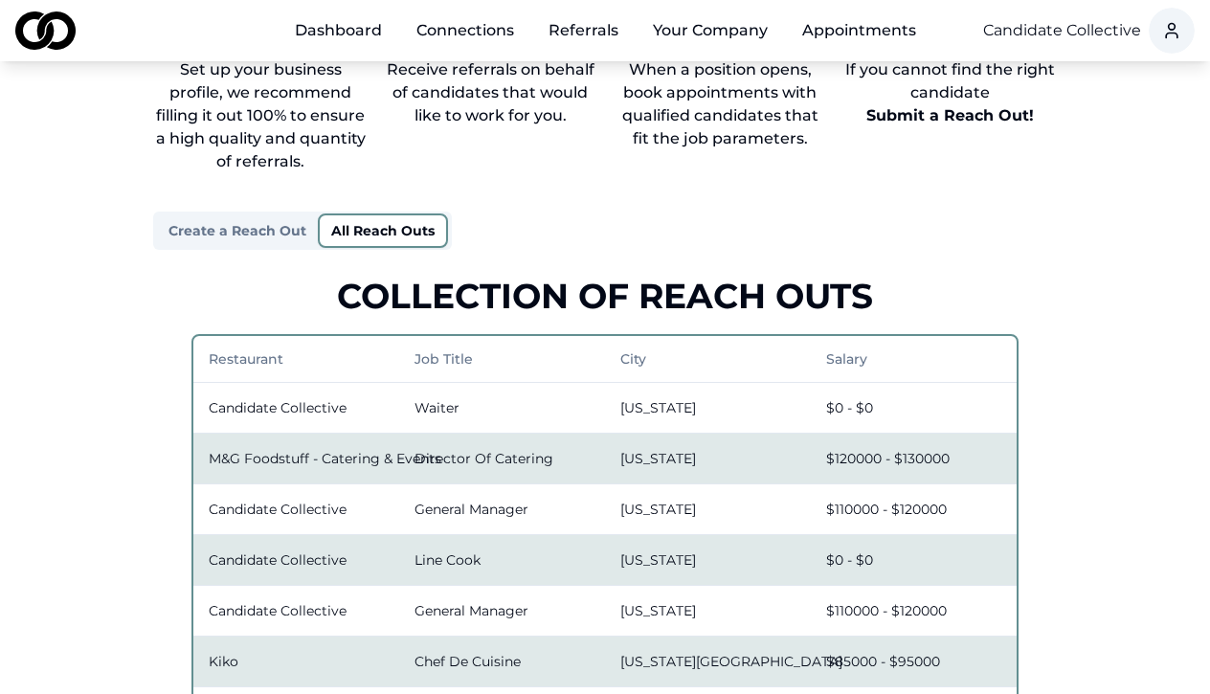
scroll to position [78, 0]
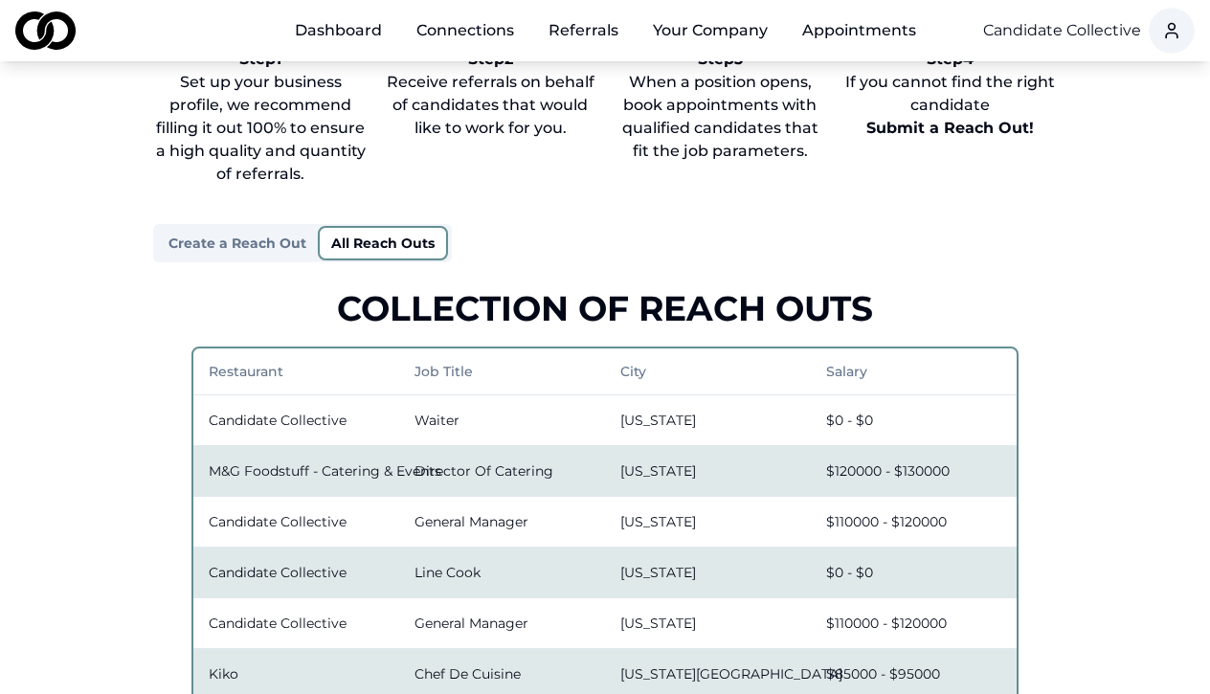
click at [369, 32] on link "Dashboard" at bounding box center [338, 30] width 118 height 38
